Goal: Transaction & Acquisition: Purchase product/service

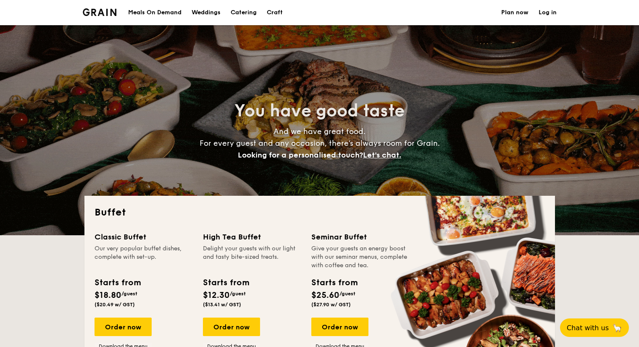
select select
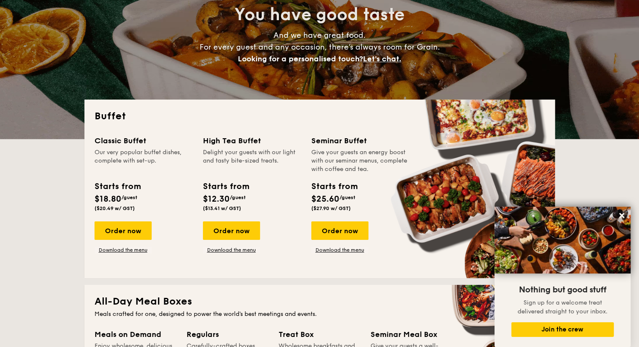
scroll to position [101, 0]
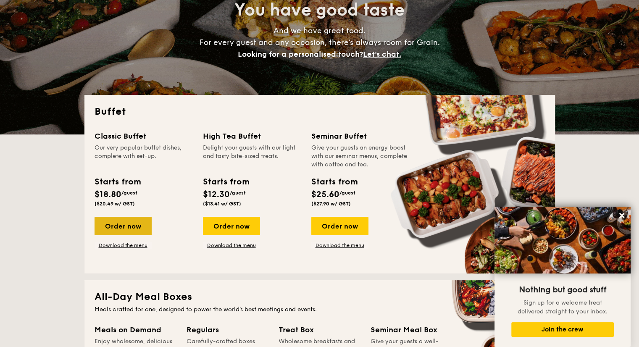
click at [101, 226] on div "Order now" at bounding box center [122, 226] width 57 height 18
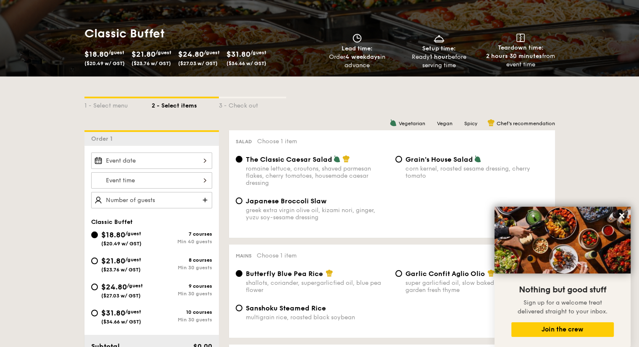
scroll to position [109, 0]
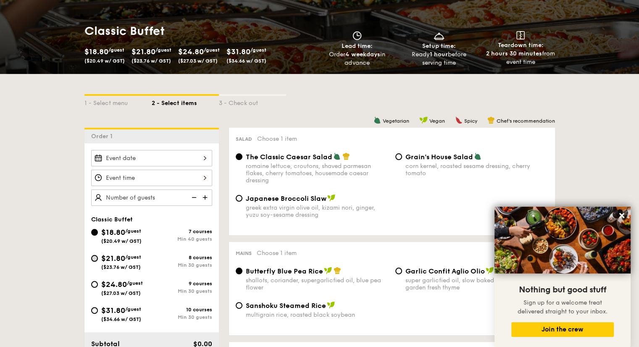
click at [91, 257] on input "$21.80 /guest ($23.76 w/ GST) 8 courses Min 30 guests" at bounding box center [94, 258] width 7 height 7
radio input "true"
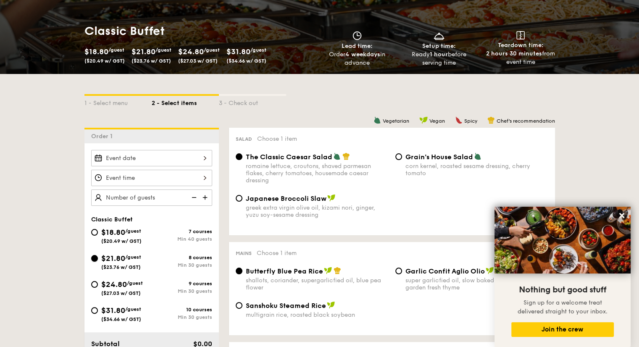
radio input "true"
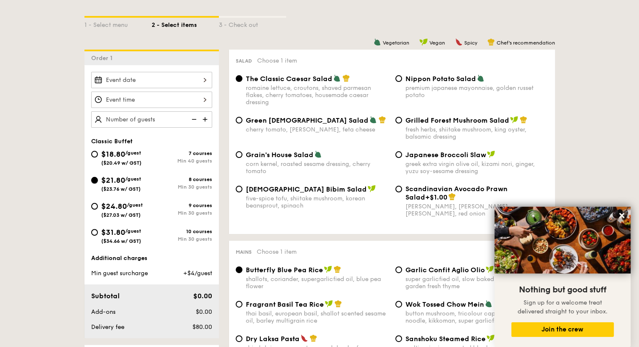
scroll to position [201, 0]
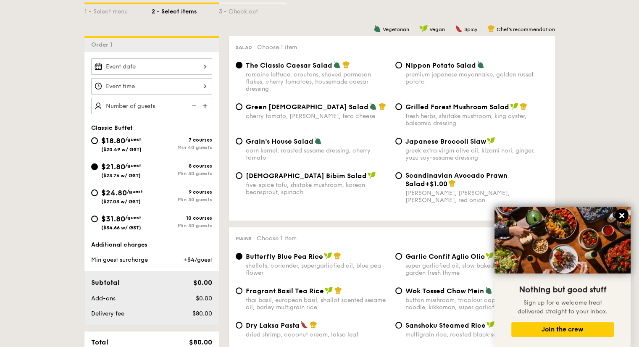
click at [621, 215] on icon at bounding box center [621, 215] width 5 height 5
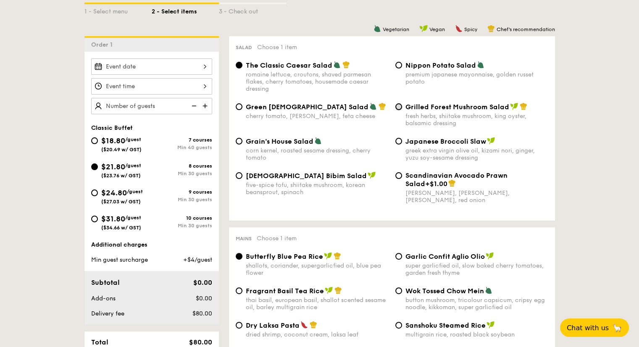
click at [396, 109] on input "Grilled Forest Mushroom Salad fresh herbs, shiitake mushroom, king oyster, bals…" at bounding box center [398, 106] width 7 height 7
radio input "true"
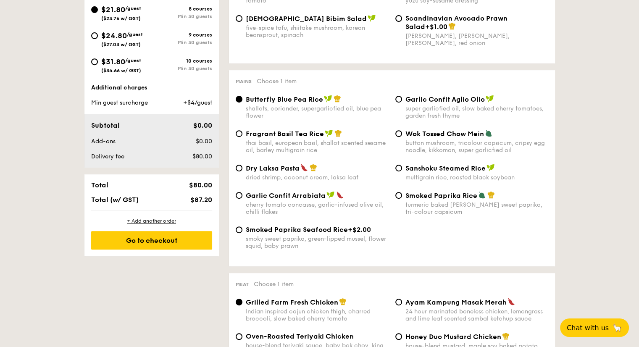
scroll to position [366, 0]
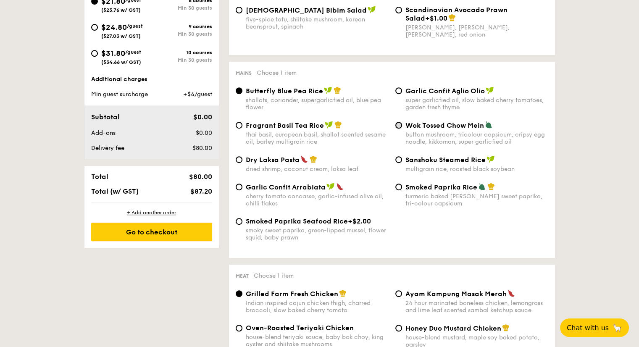
click at [400, 126] on input "Wok Tossed Chow Mein button mushroom, tricolour capsicum, cripsy egg noodle, ki…" at bounding box center [398, 125] width 7 height 7
radio input "true"
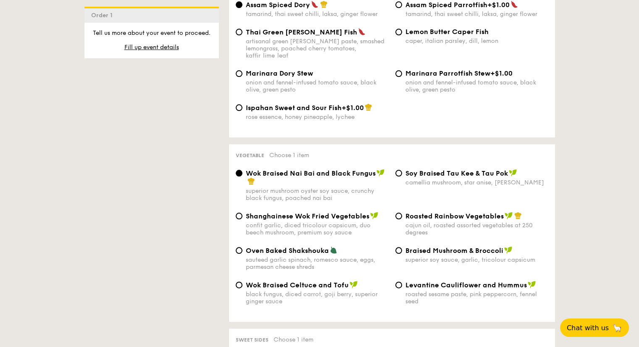
scroll to position [968, 0]
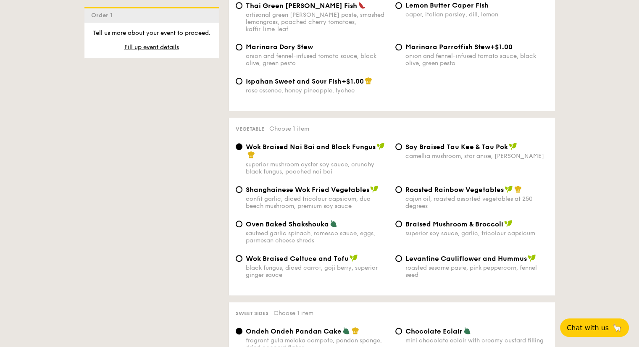
click at [395, 194] on div "Roasted Rainbow Vegetables cajun oil, roasted assorted vegetables at 250 degrees" at bounding box center [472, 197] width 160 height 24
click at [395, 192] on input "Roasted Rainbow Vegetables cajun oil, roasted assorted vegetables at 250 degrees" at bounding box center [398, 189] width 7 height 7
radio input "true"
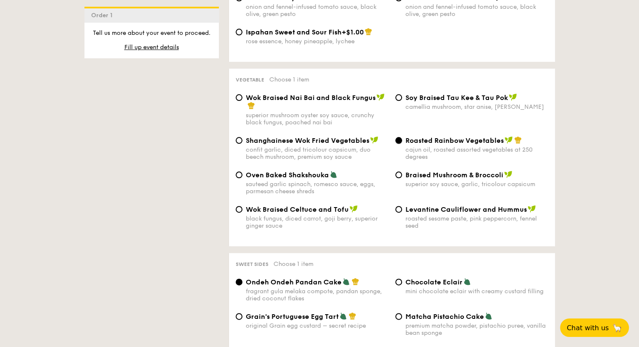
scroll to position [979, 0]
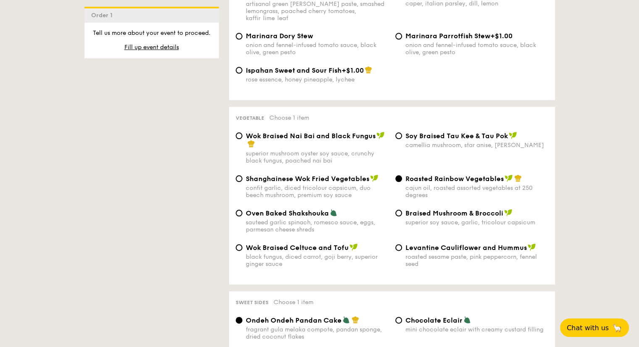
click at [403, 213] on div "Braised Mushroom & Broccoli superior soy sauce, garlic, tricolour capsicum" at bounding box center [472, 217] width 160 height 17
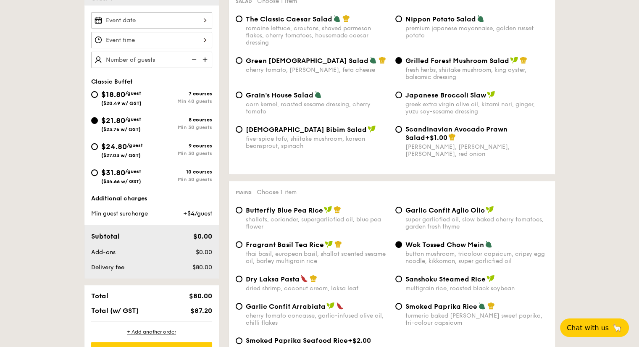
scroll to position [233, 0]
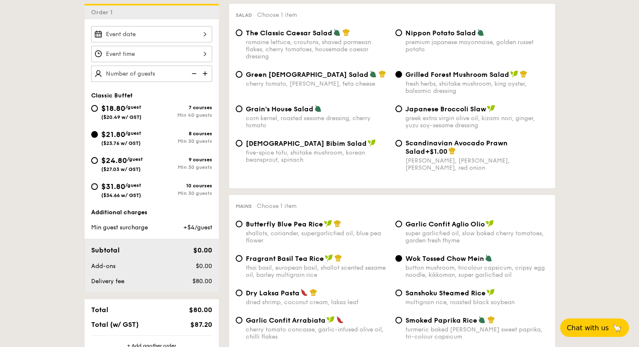
click at [97, 161] on div "$24.80 /guest ($27.03 w/ GST)" at bounding box center [121, 164] width 60 height 18
click at [97, 161] on input "$24.80 /guest ($27.03 w/ GST) 9 courses Min 30 guests" at bounding box center [94, 160] width 7 height 7
radio input "true"
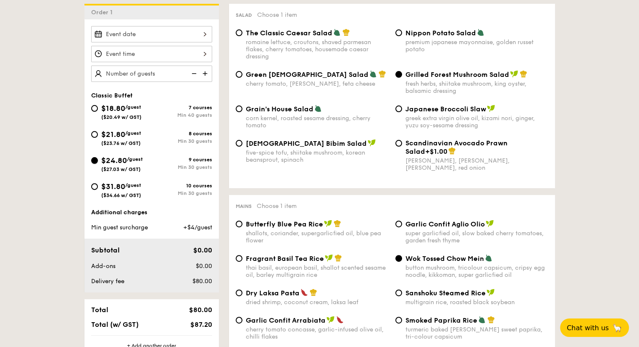
radio input "true"
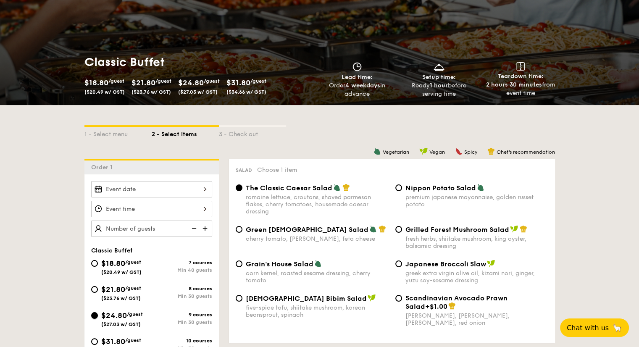
scroll to position [83, 0]
